Goal: Information Seeking & Learning: Learn about a topic

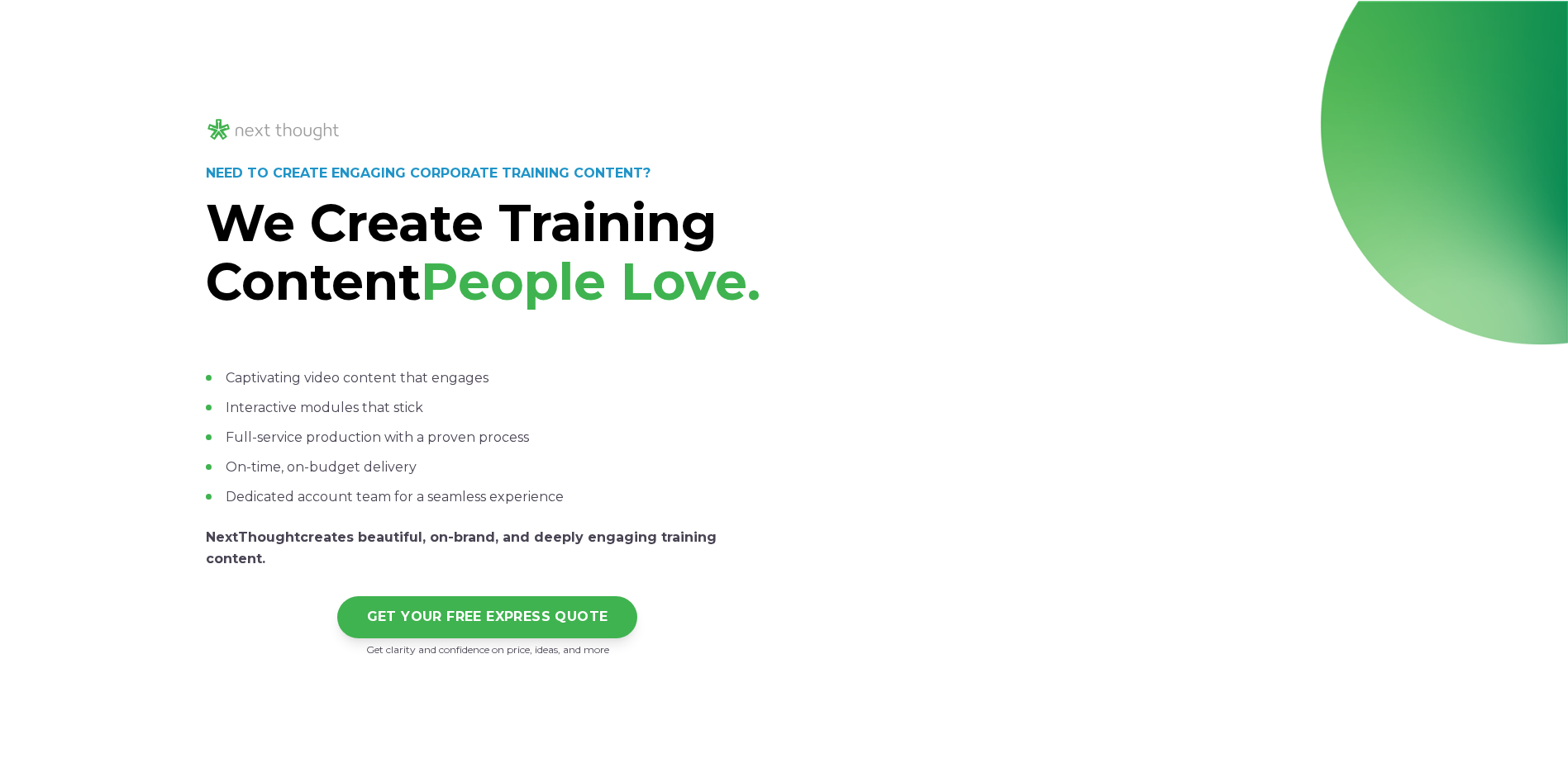
click at [1134, 588] on div at bounding box center [1080, 230] width 564 height 854
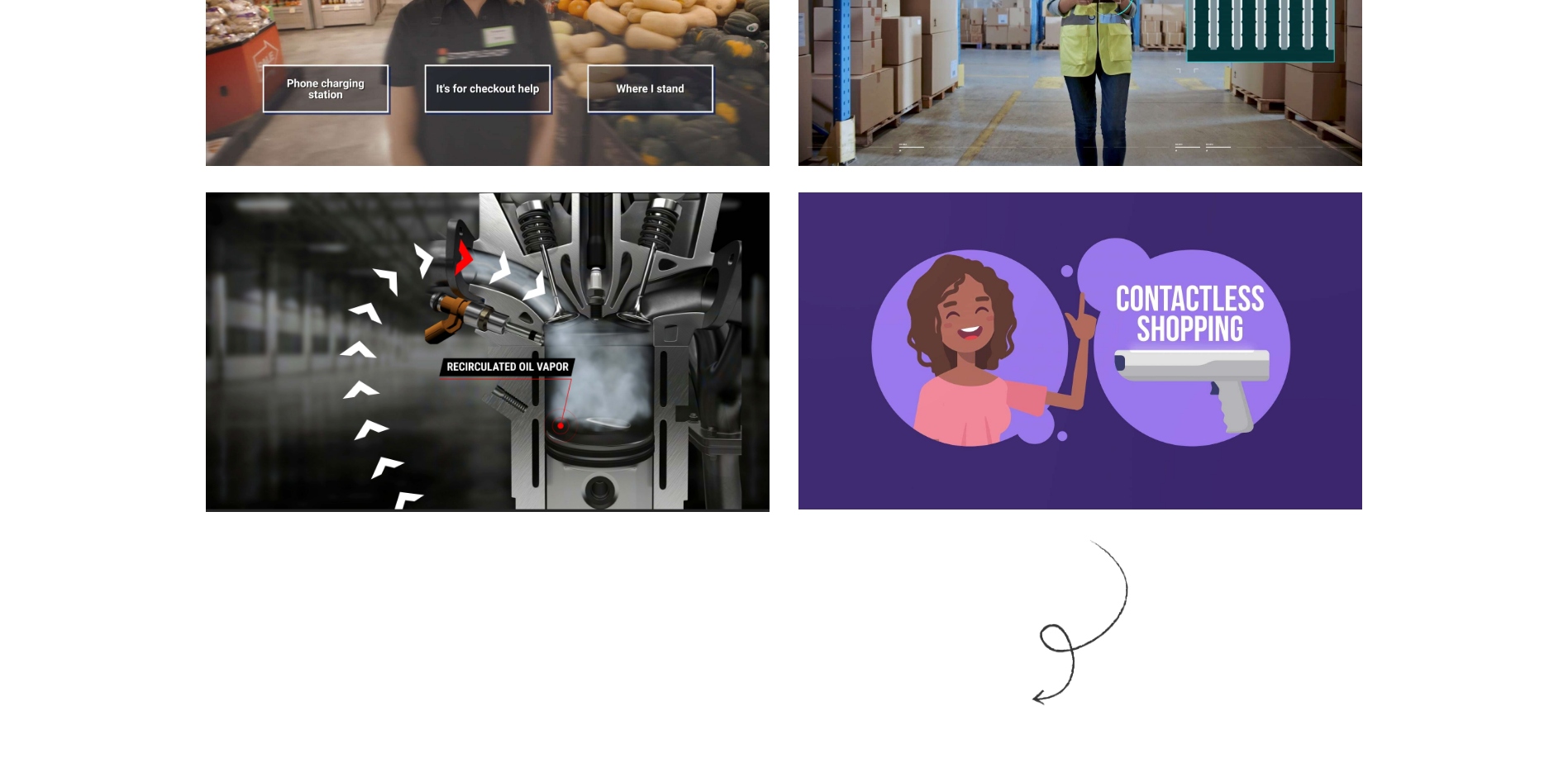
scroll to position [2314, 0]
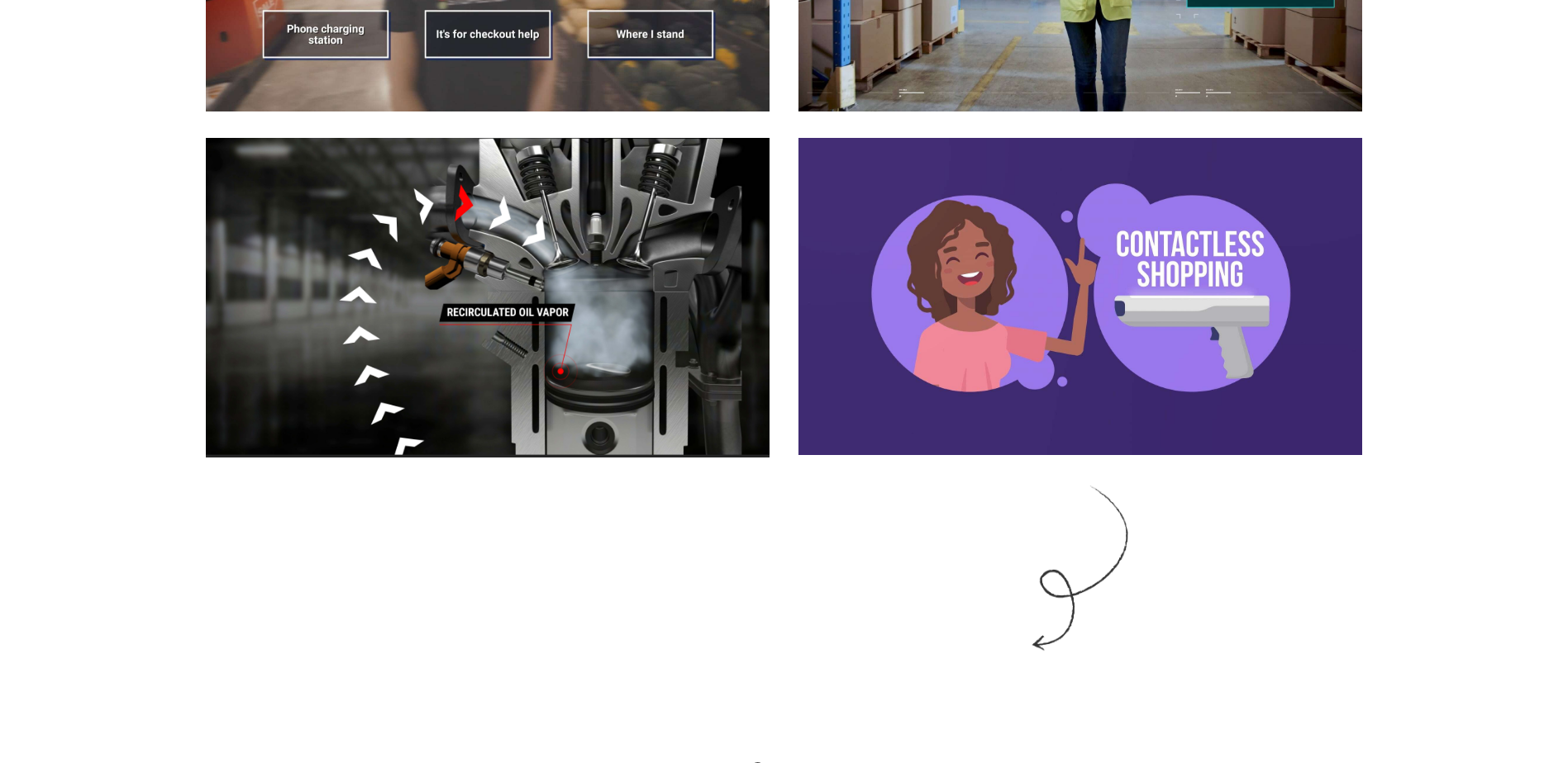
click at [583, 359] on img at bounding box center [488, 298] width 564 height 320
click at [1099, 356] on img at bounding box center [1080, 296] width 564 height 317
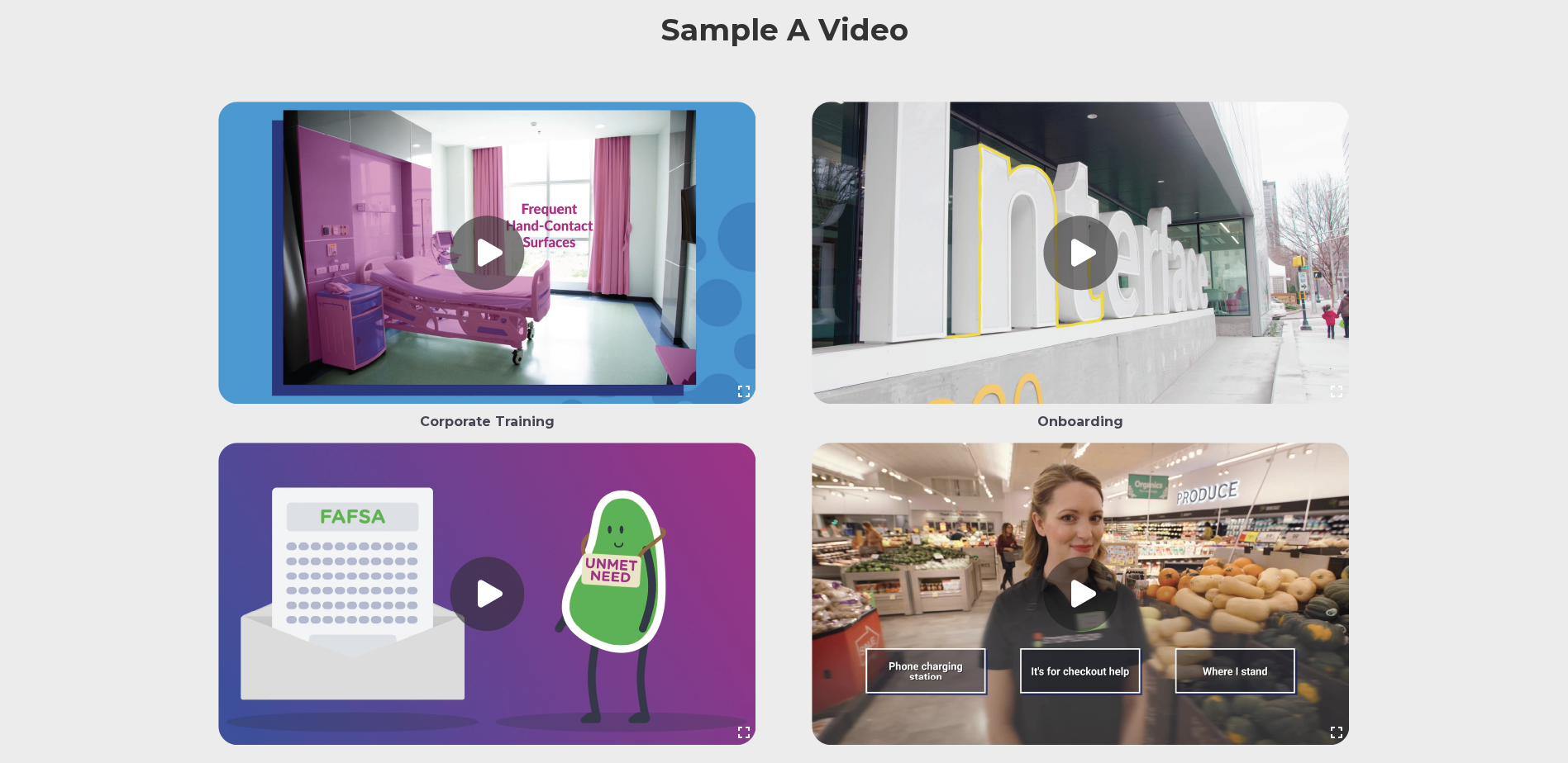
scroll to position [4214, 0]
click at [618, 325] on link at bounding box center [488, 257] width 564 height 310
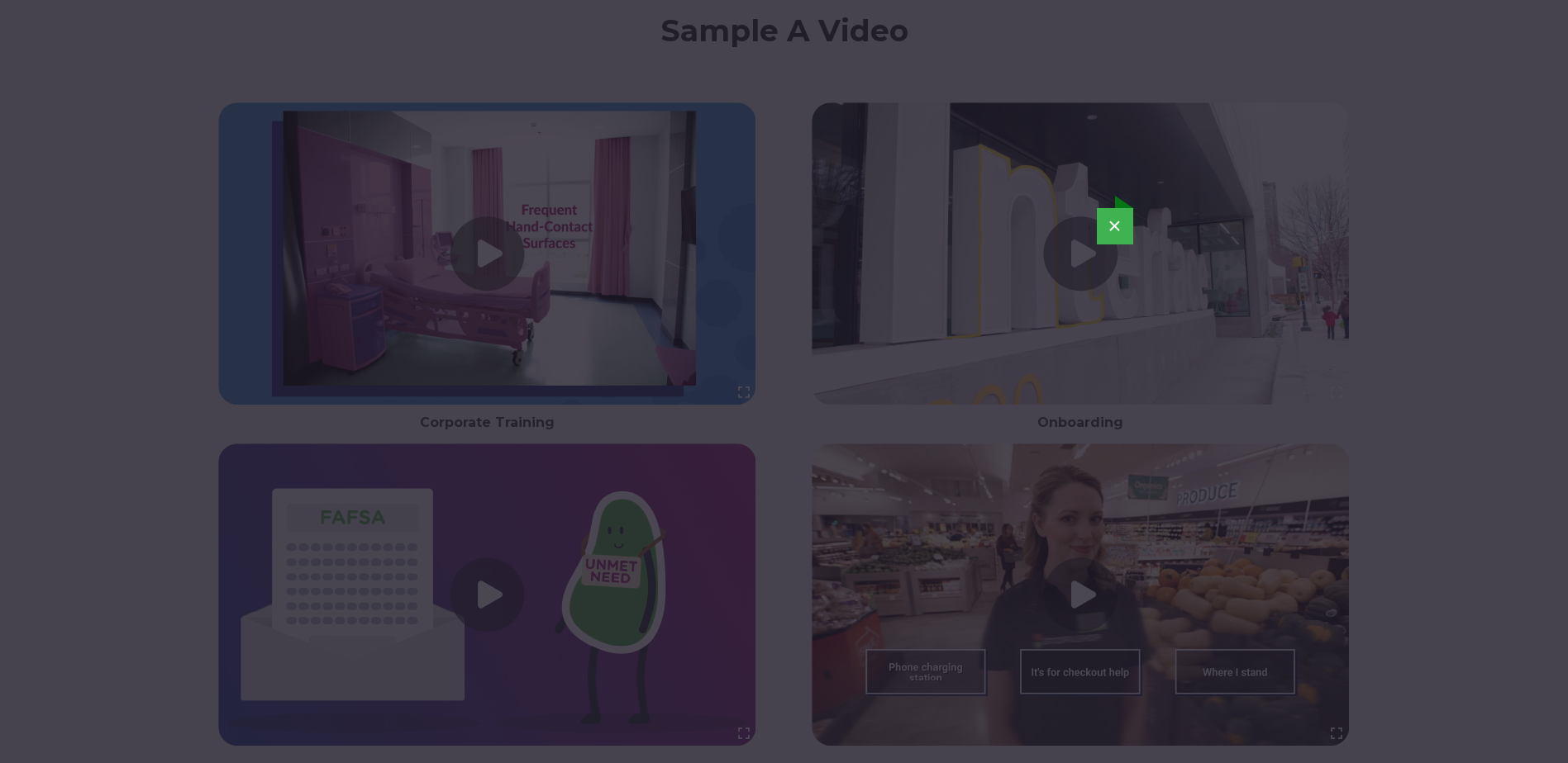
click at [1117, 215] on button "×" at bounding box center [1115, 226] width 36 height 36
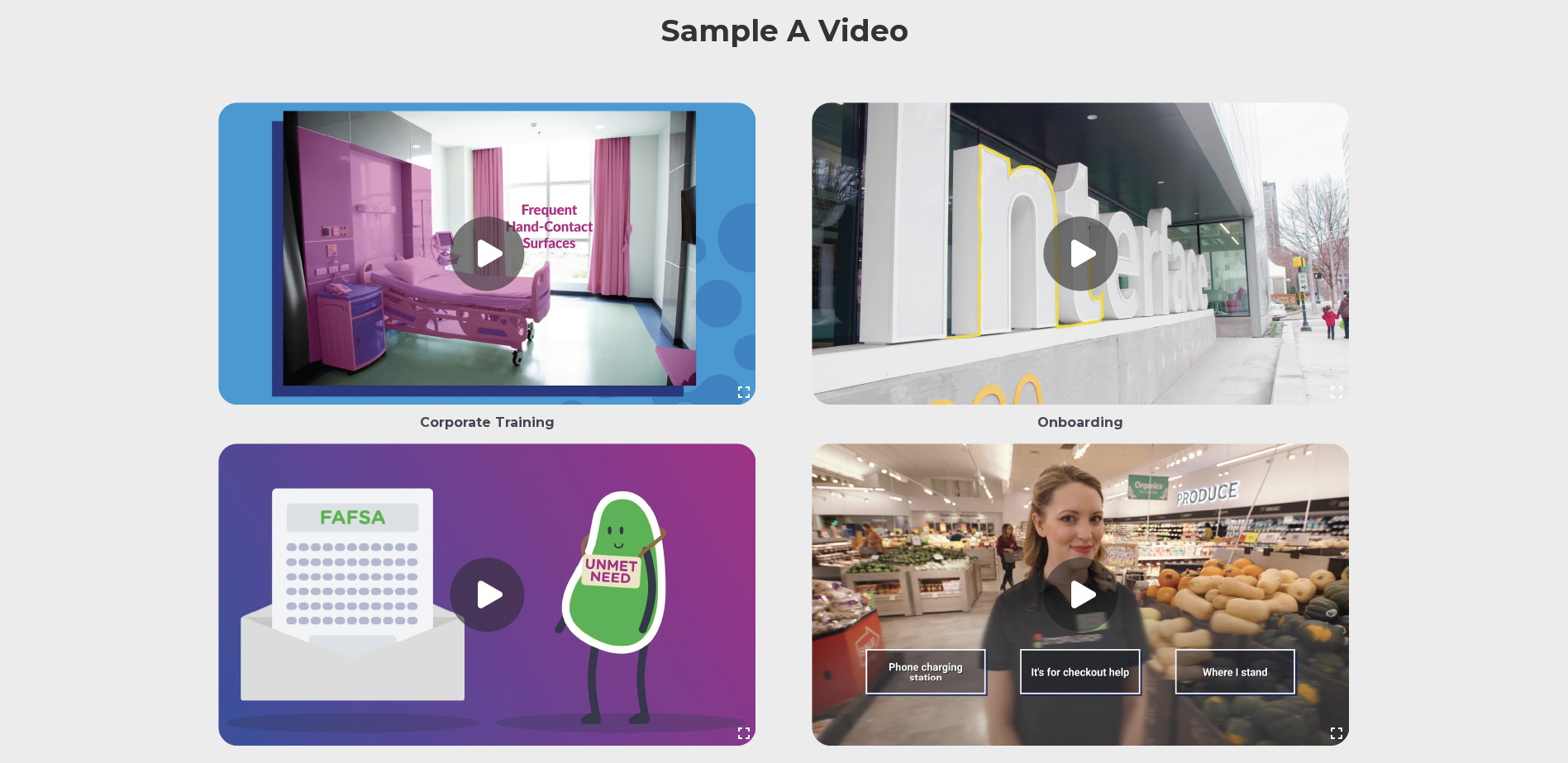
click at [1108, 300] on link at bounding box center [1080, 257] width 564 height 310
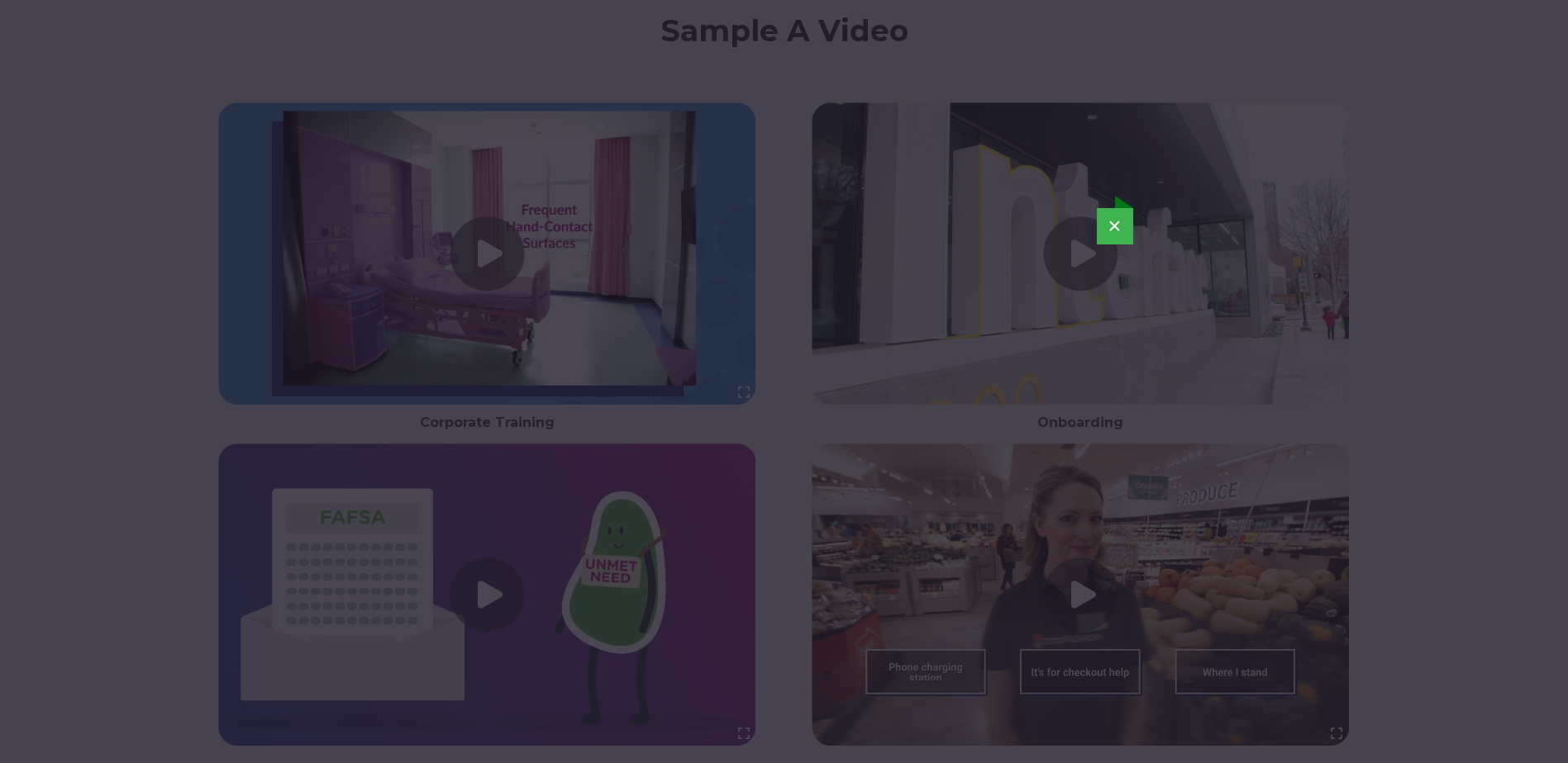
click at [1113, 227] on button "×" at bounding box center [1115, 226] width 36 height 36
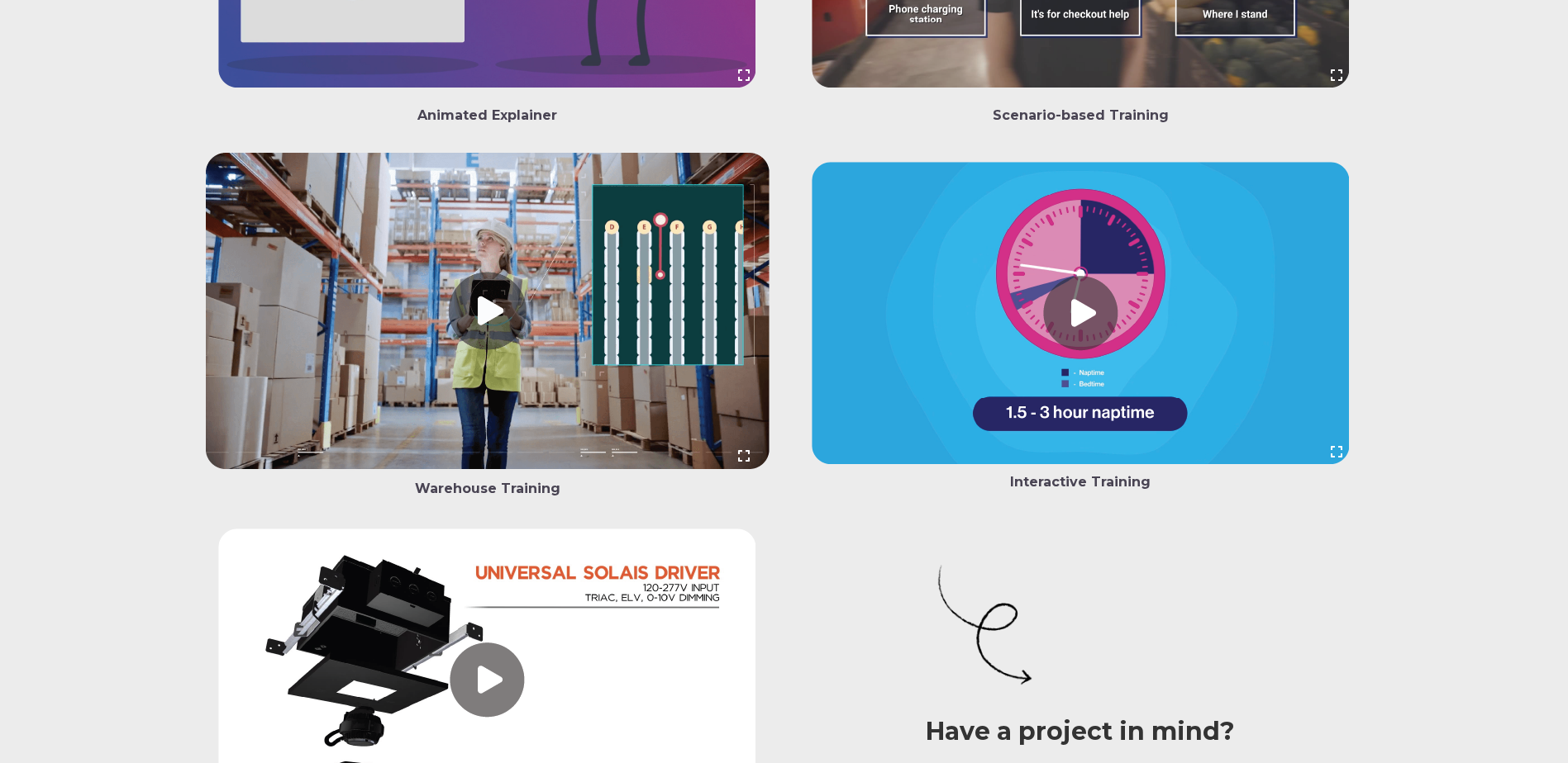
scroll to position [4874, 0]
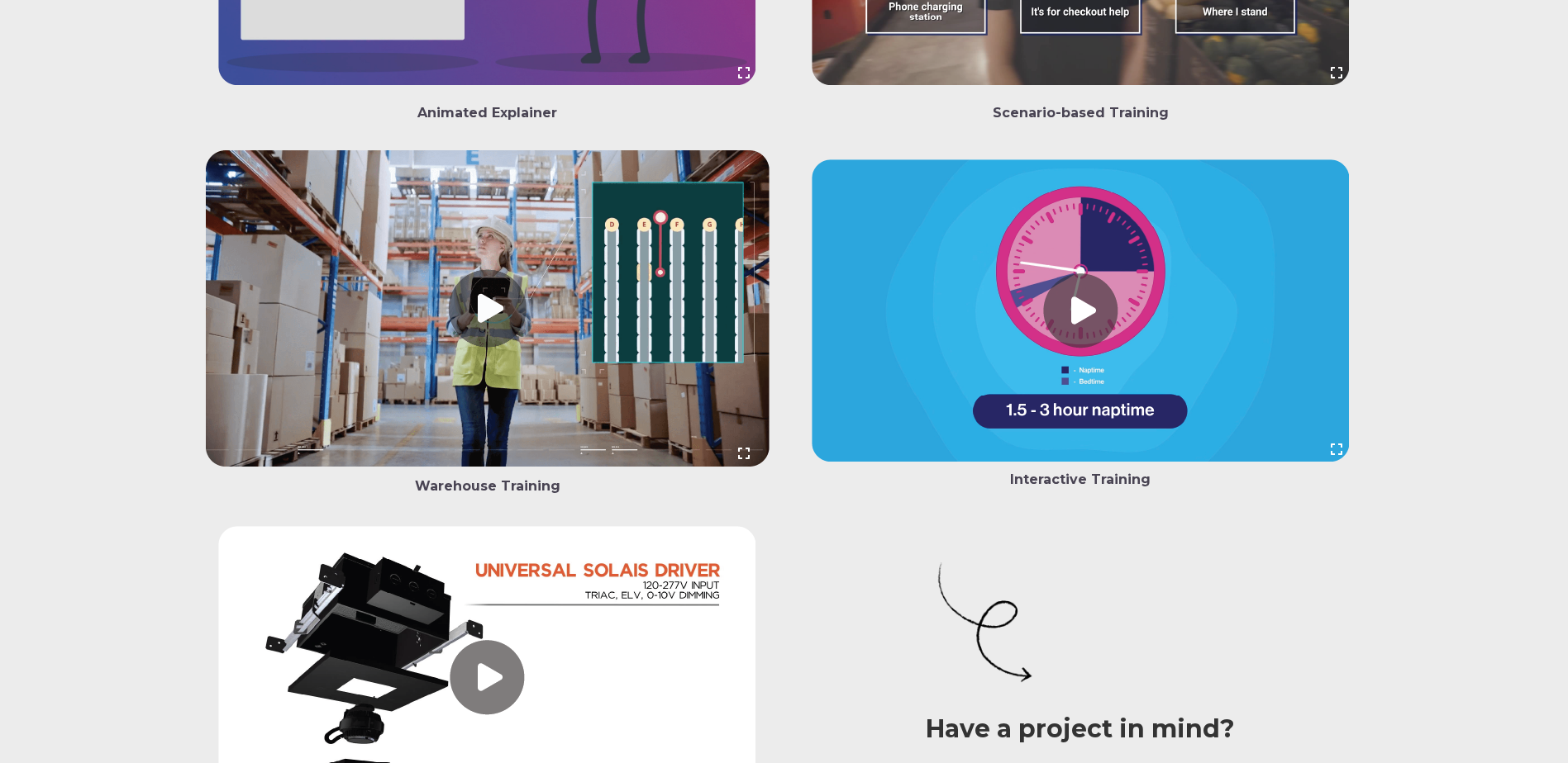
click at [488, 345] on link at bounding box center [488, 312] width 564 height 324
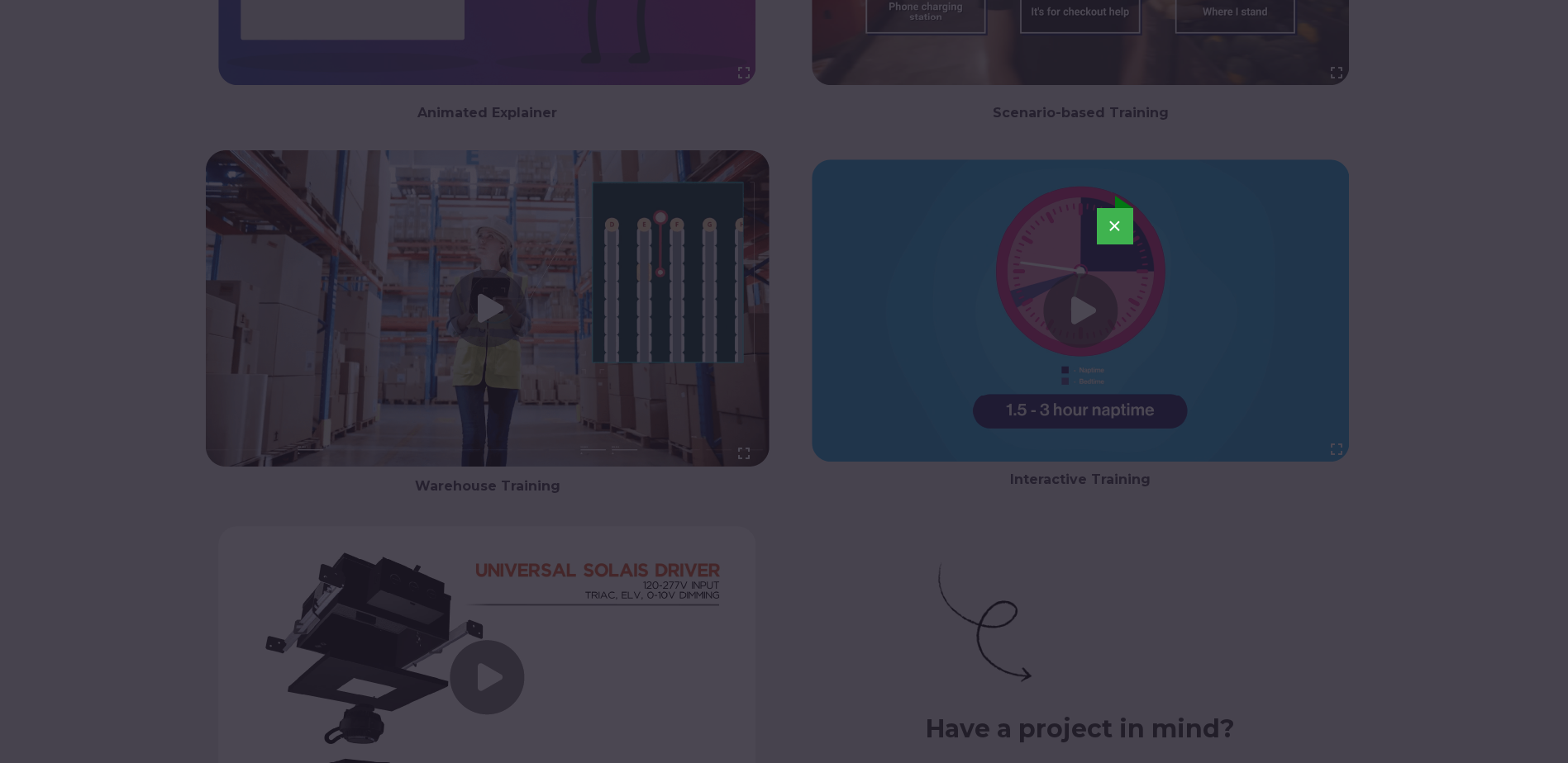
click at [1121, 220] on button "×" at bounding box center [1115, 226] width 36 height 36
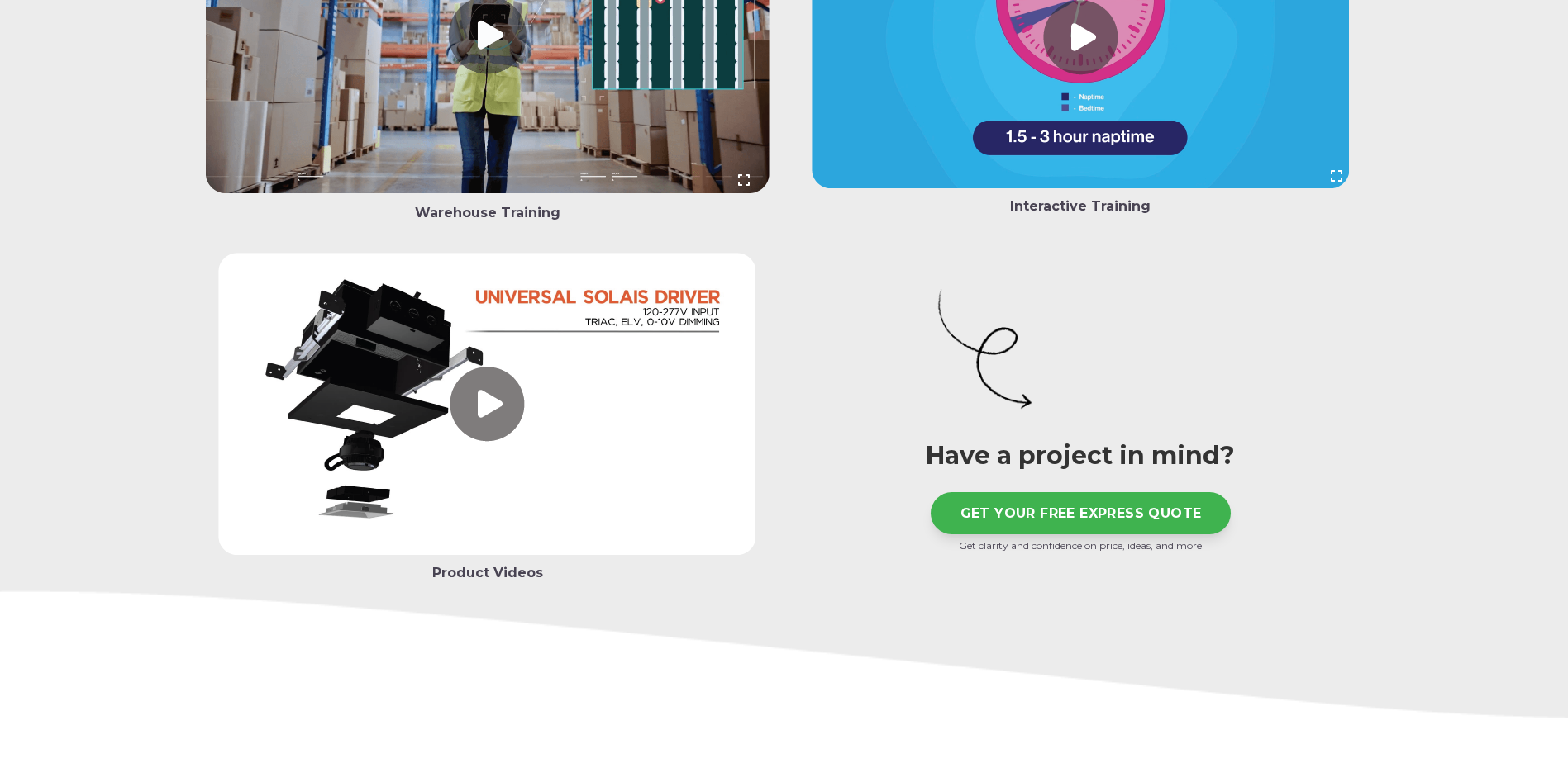
scroll to position [5205, 0]
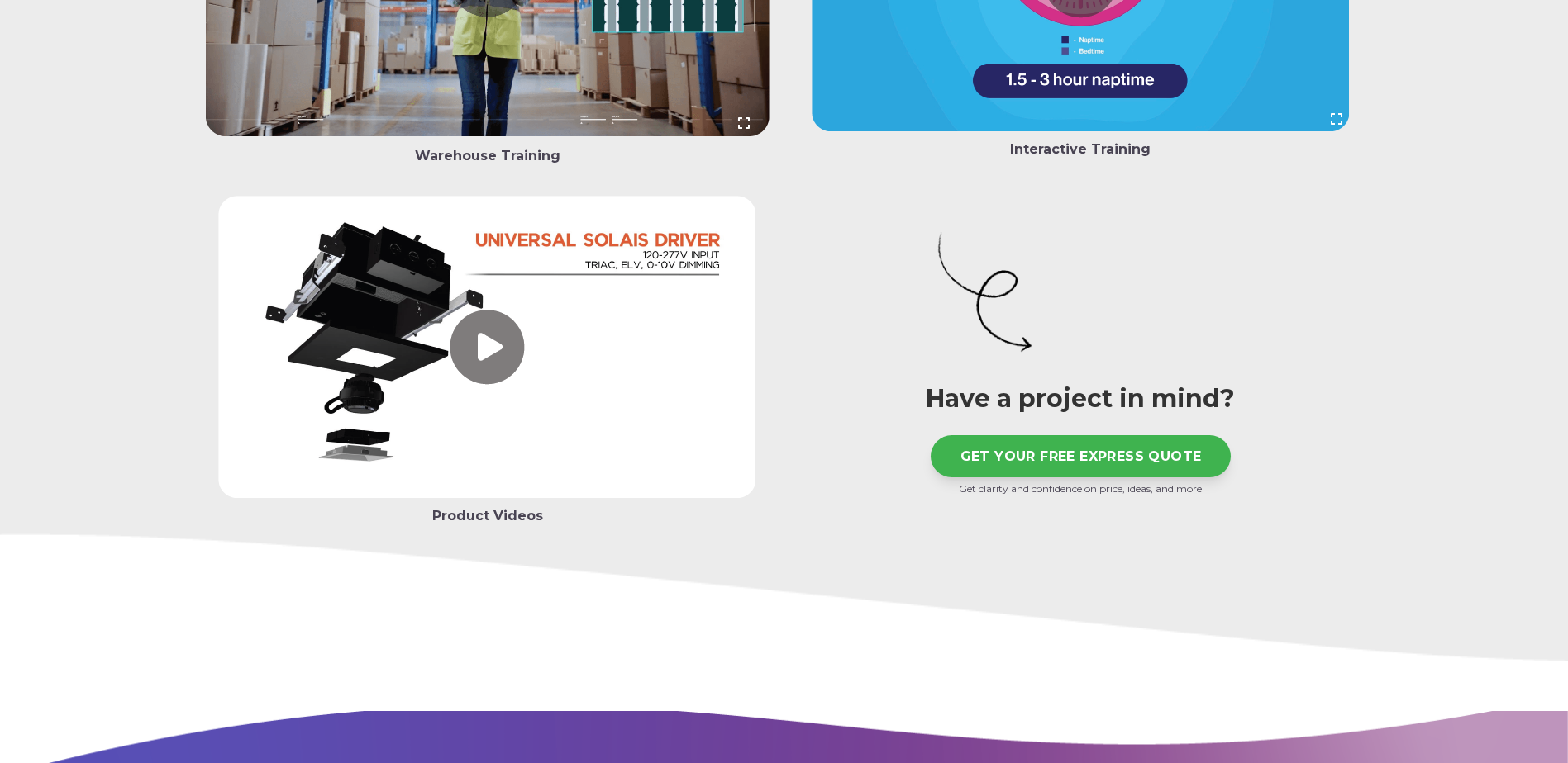
click at [492, 391] on link at bounding box center [488, 350] width 564 height 310
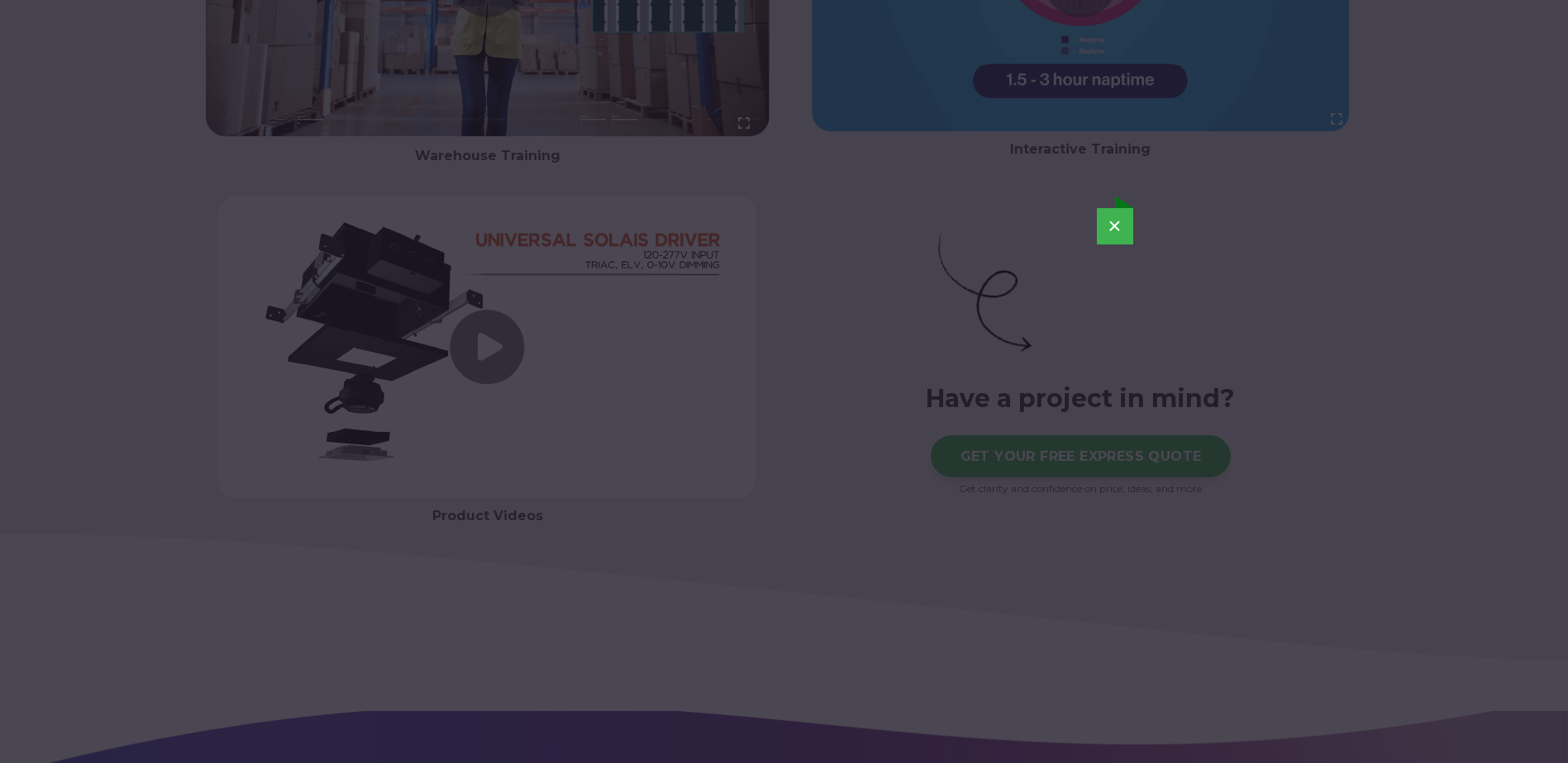
click at [1112, 225] on button "×" at bounding box center [1115, 226] width 36 height 36
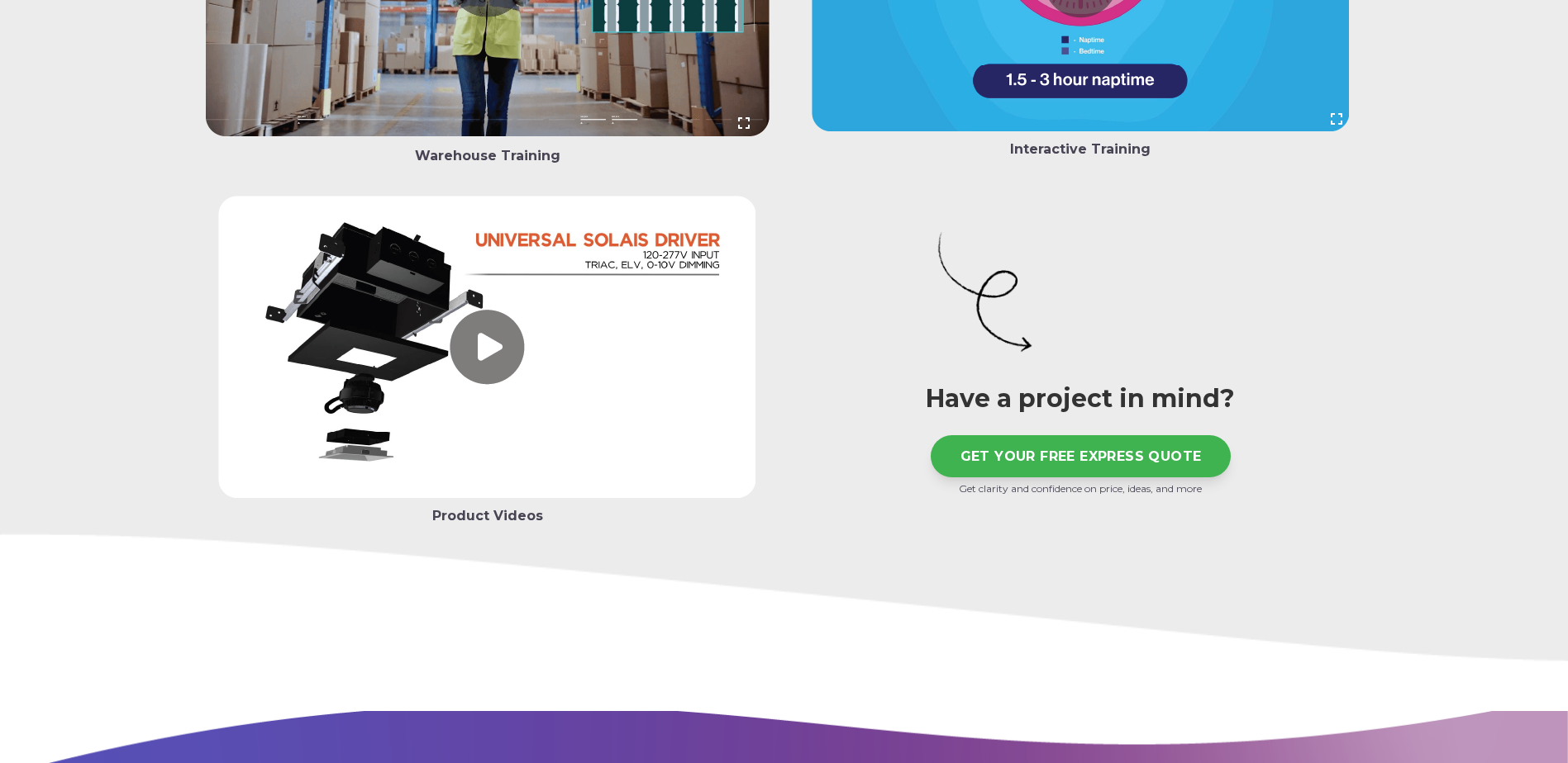
click at [206, 266] on link at bounding box center [488, 350] width 564 height 310
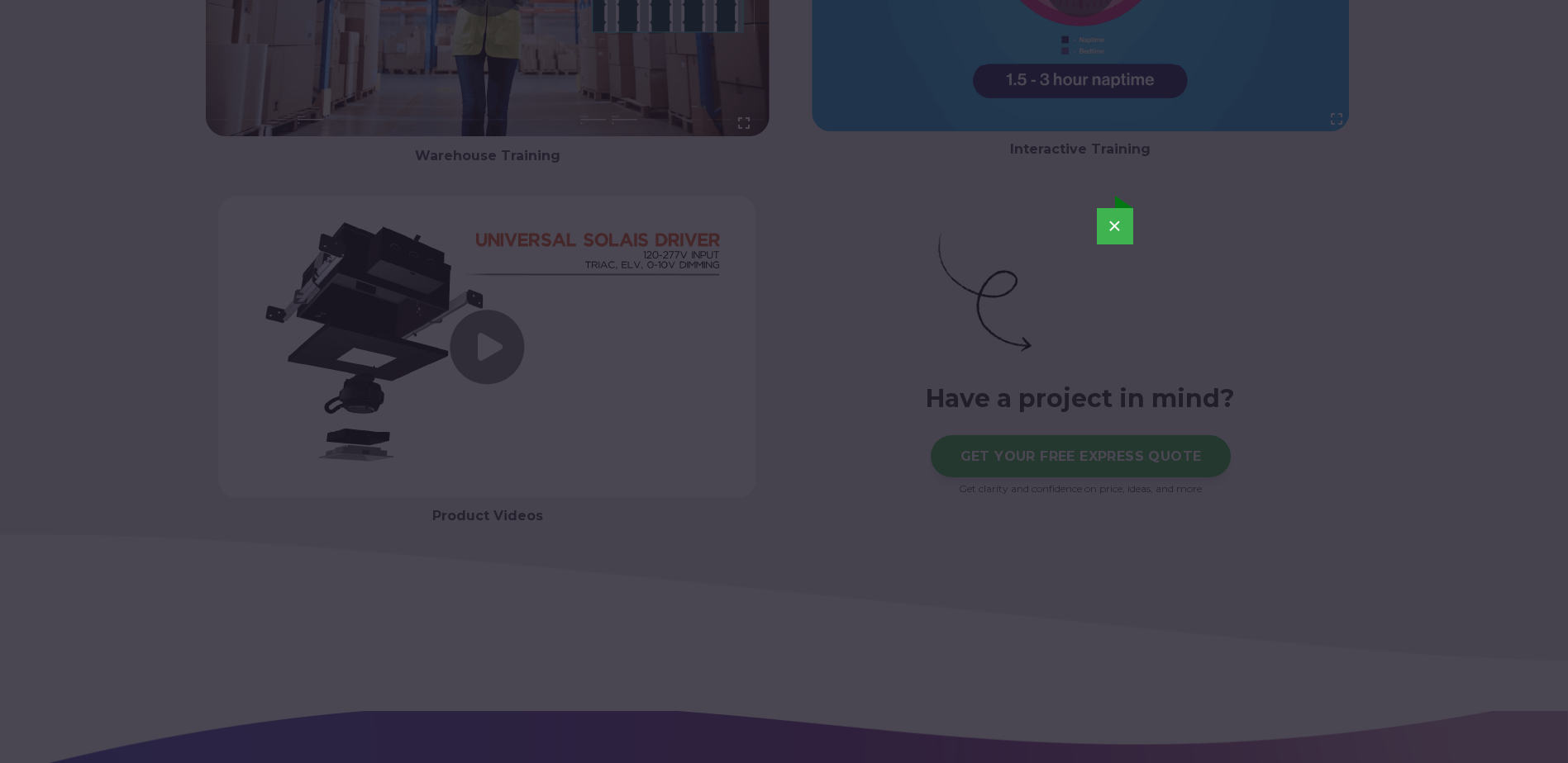
click at [1115, 229] on button "×" at bounding box center [1115, 226] width 36 height 36
